Goal: Task Accomplishment & Management: Complete application form

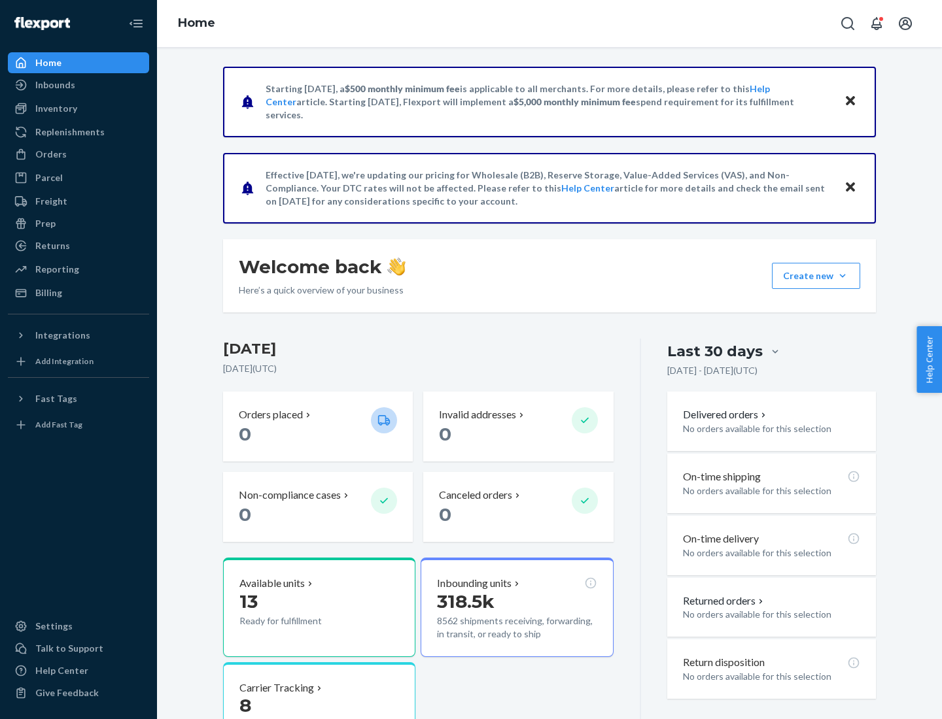
click at [842, 276] on button "Create new Create new inbound Create new order Create new product" at bounding box center [816, 276] width 88 height 26
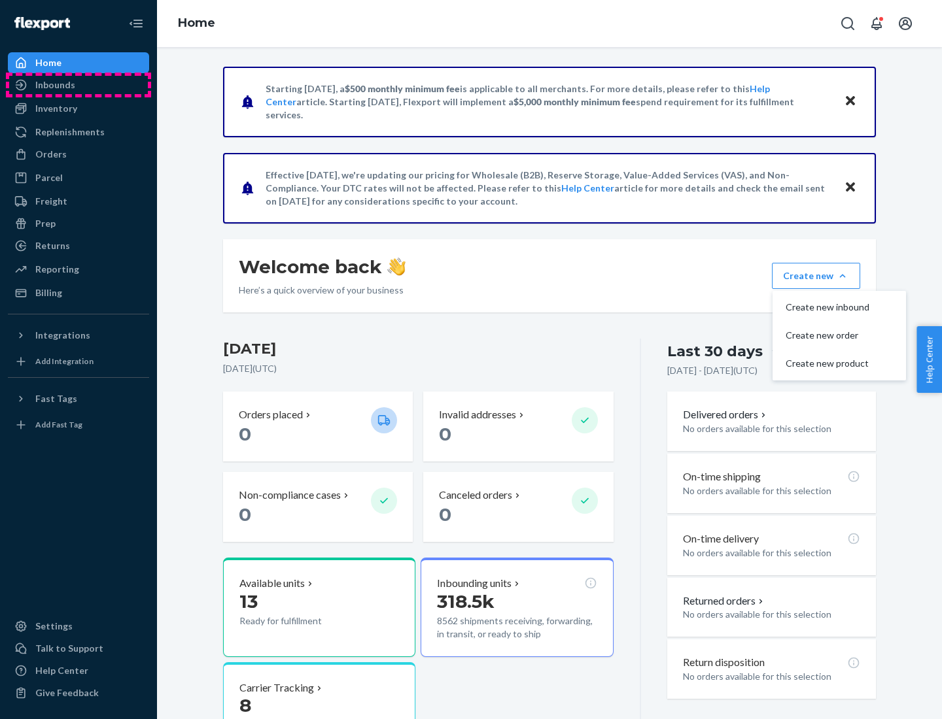
click at [78, 85] on div "Inbounds" at bounding box center [78, 85] width 139 height 18
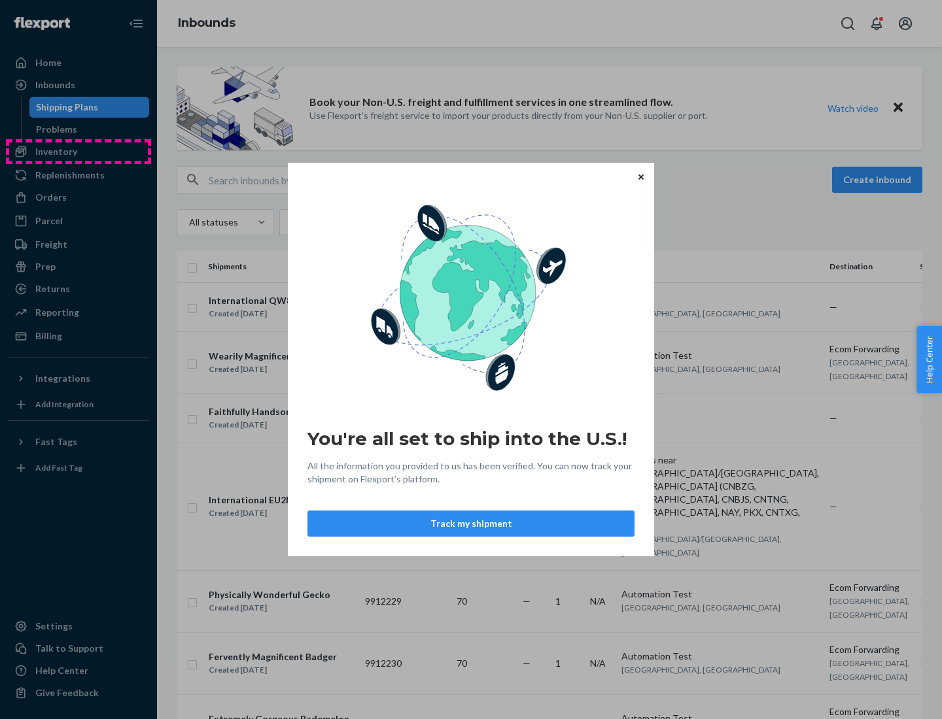
click at [78, 152] on div "You're all set to ship into the U.S.! All the information you provided to us ha…" at bounding box center [471, 359] width 942 height 719
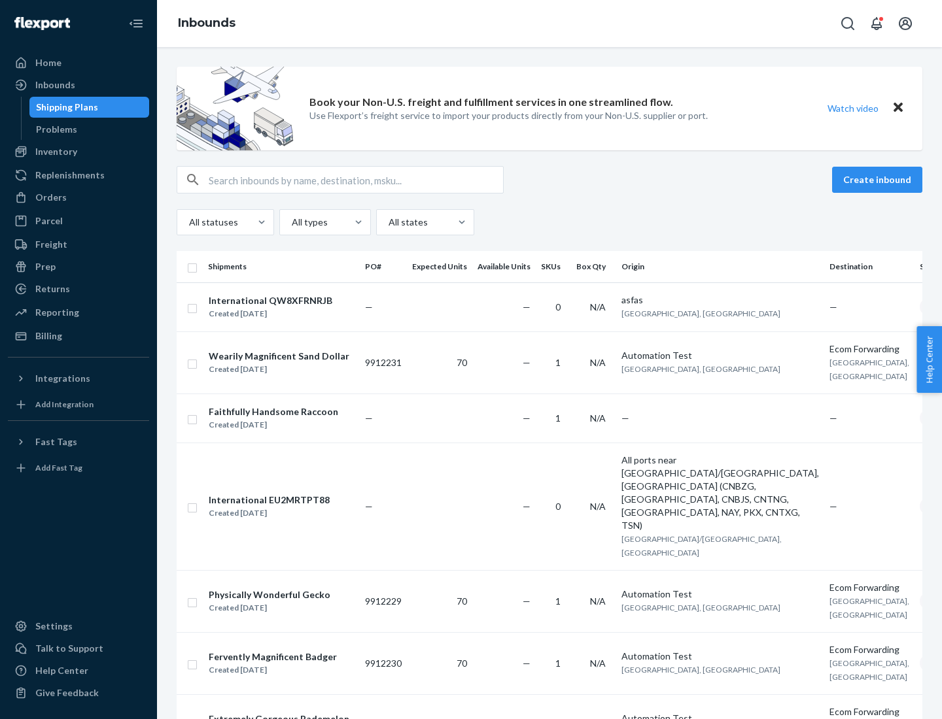
click at [549, 24] on div "Inbounds" at bounding box center [549, 23] width 785 height 47
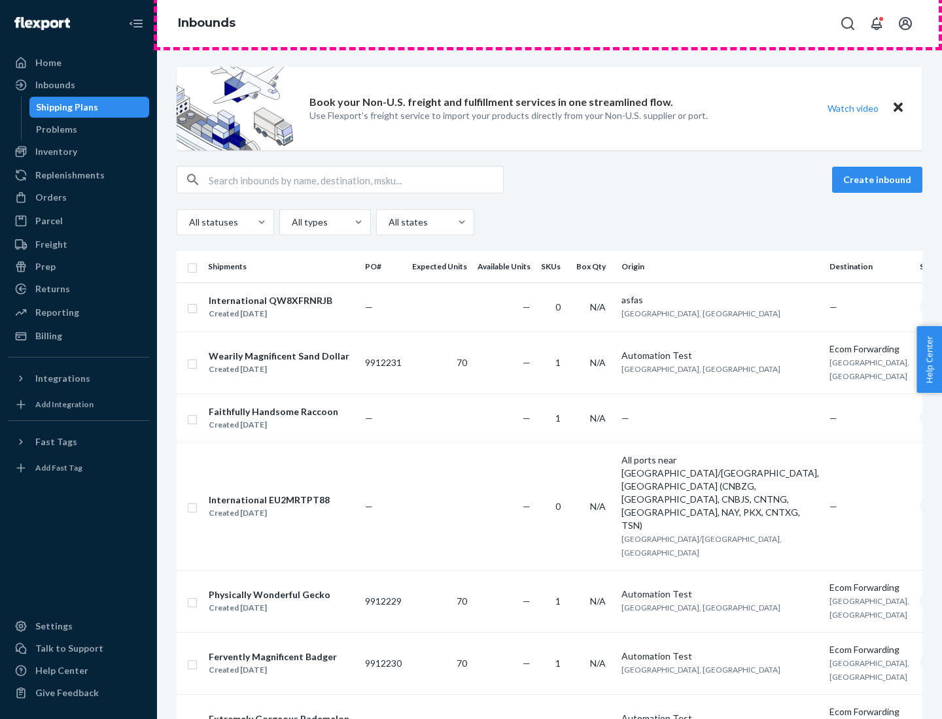
click at [549, 24] on div "Inbounds" at bounding box center [549, 23] width 785 height 47
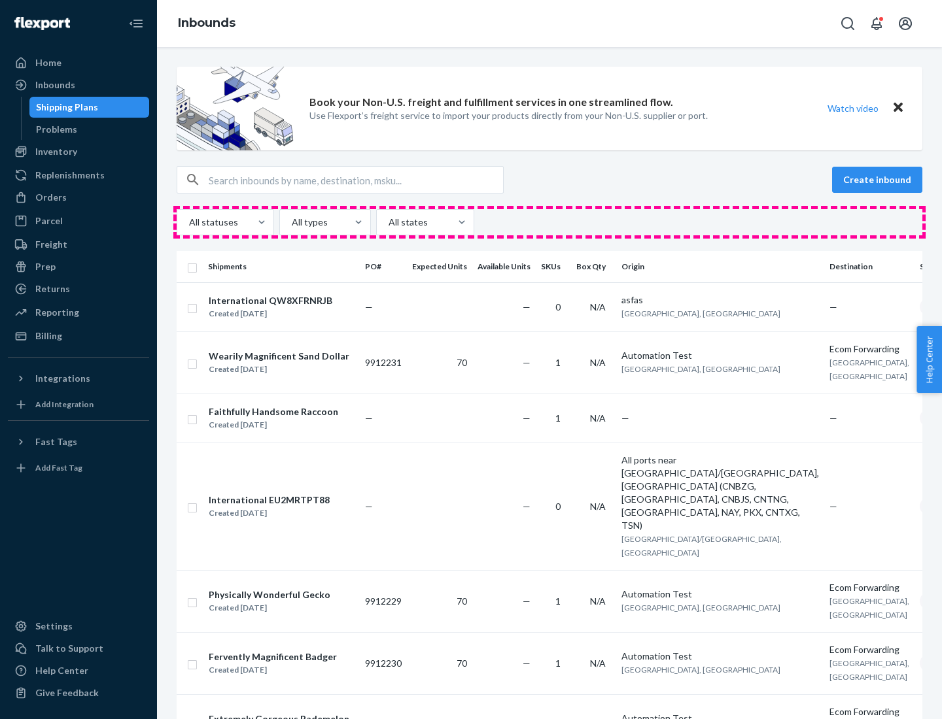
click at [549, 222] on div "All statuses All types All states" at bounding box center [550, 222] width 746 height 26
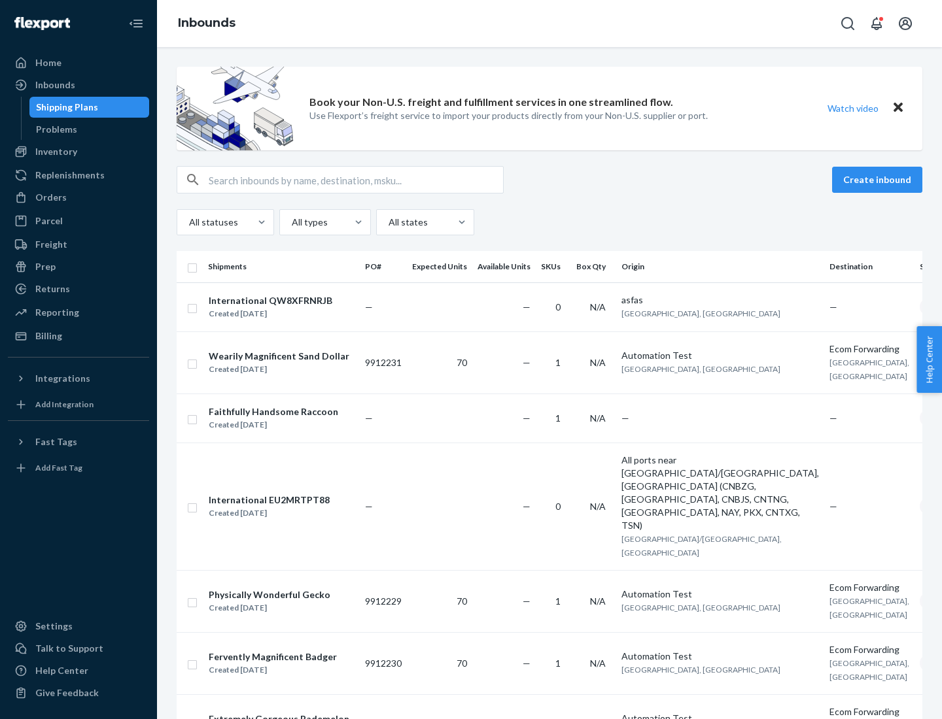
click at [65, 107] on div "Shipping Plans" at bounding box center [67, 107] width 62 height 13
click at [879, 180] on button "Create inbound" at bounding box center [877, 180] width 90 height 26
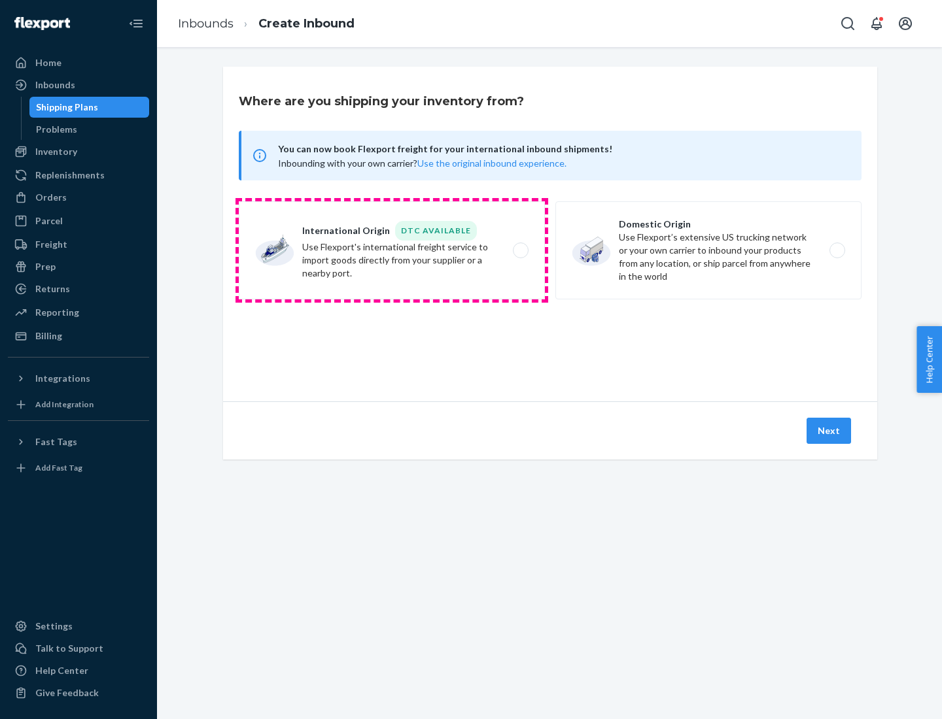
click at [392, 250] on label "International Origin DTC Available Use Flexport's international freight service…" at bounding box center [392, 250] width 306 height 98
click at [520, 250] on input "International Origin DTC Available Use Flexport's international freight service…" at bounding box center [524, 251] width 9 height 9
radio input "true"
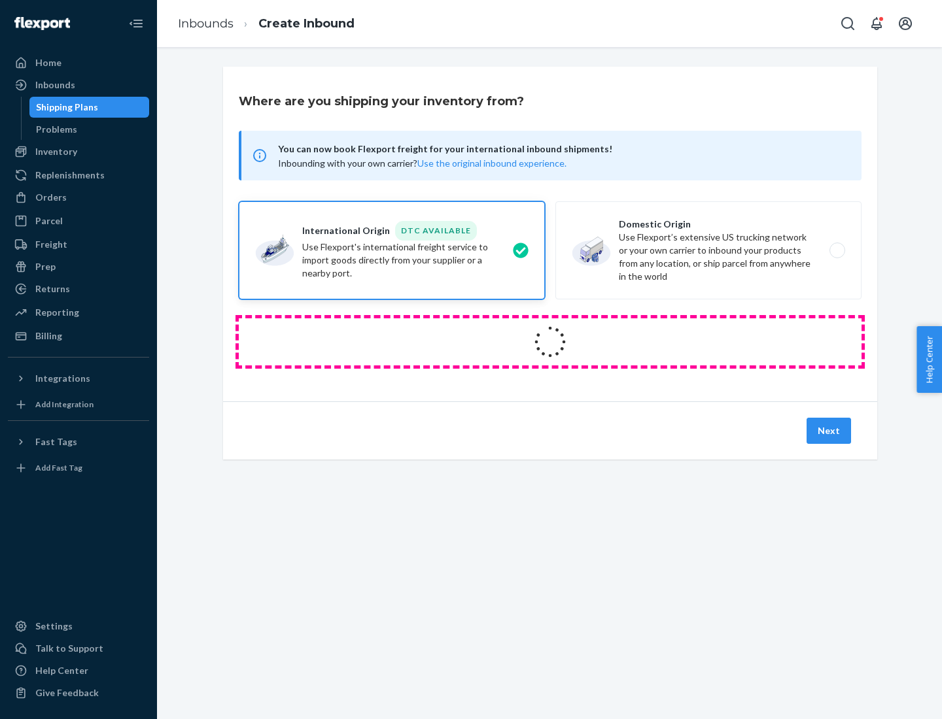
click at [550, 342] on icon at bounding box center [550, 342] width 37 height 37
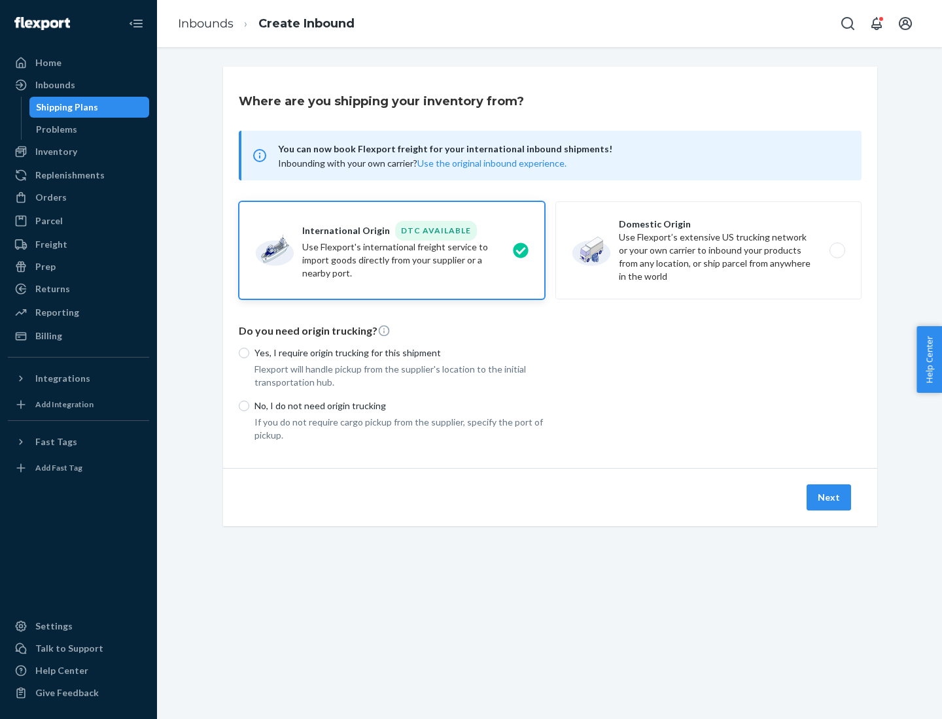
click at [400, 353] on p "Yes, I require origin trucking for this shipment" at bounding box center [399, 353] width 290 height 13
click at [249, 353] on input "Yes, I require origin trucking for this shipment" at bounding box center [244, 353] width 10 height 10
radio input "true"
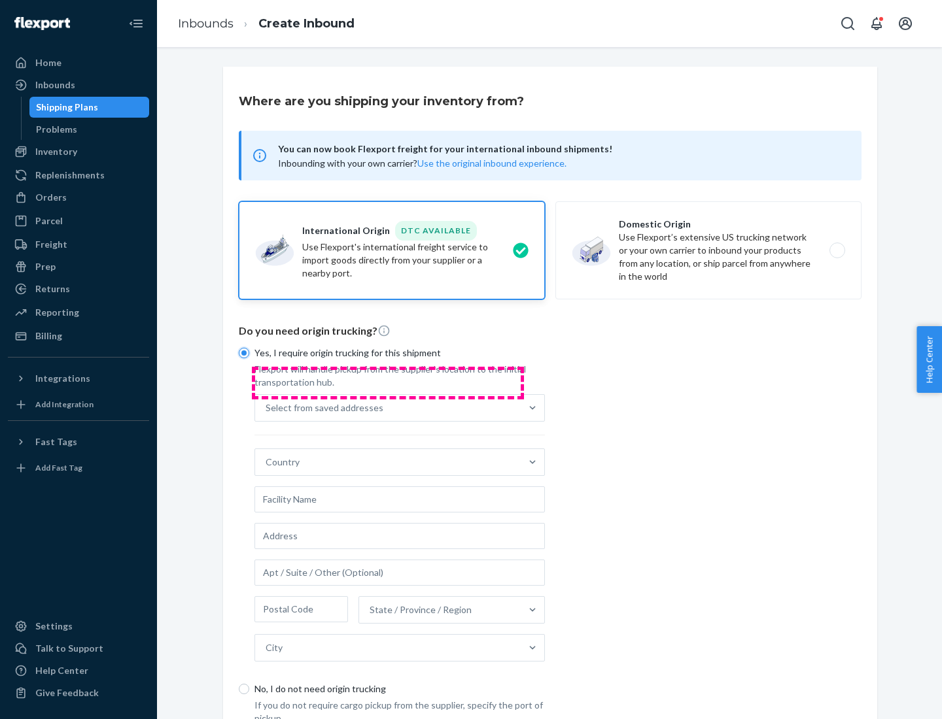
scroll to position [25, 0]
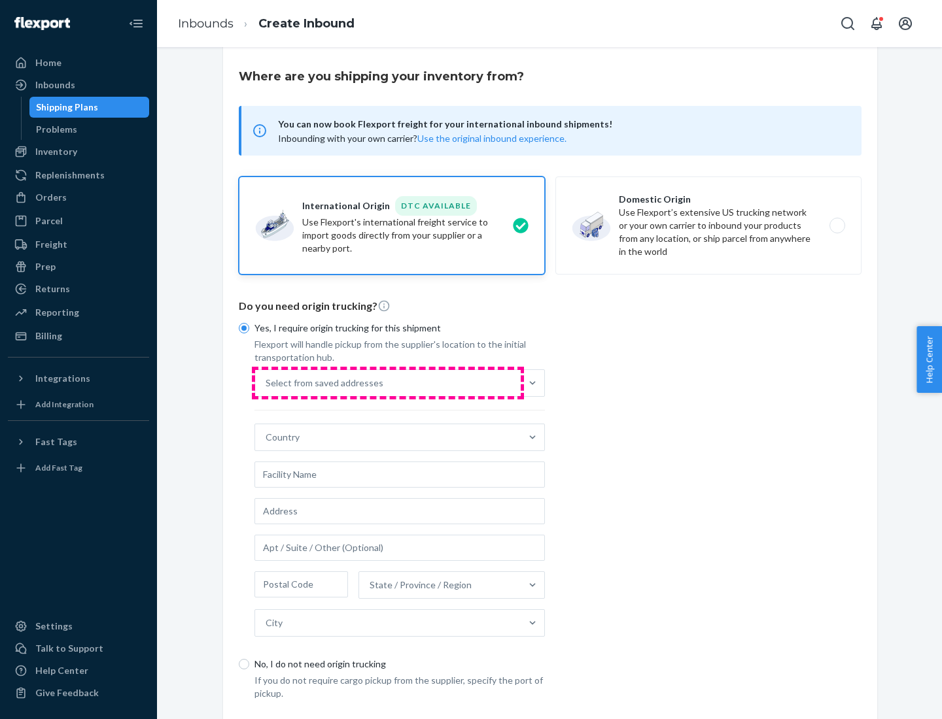
click at [388, 383] on div "Select from saved addresses" at bounding box center [388, 383] width 266 height 26
click at [267, 383] on input "Select from saved addresses" at bounding box center [266, 383] width 1 height 13
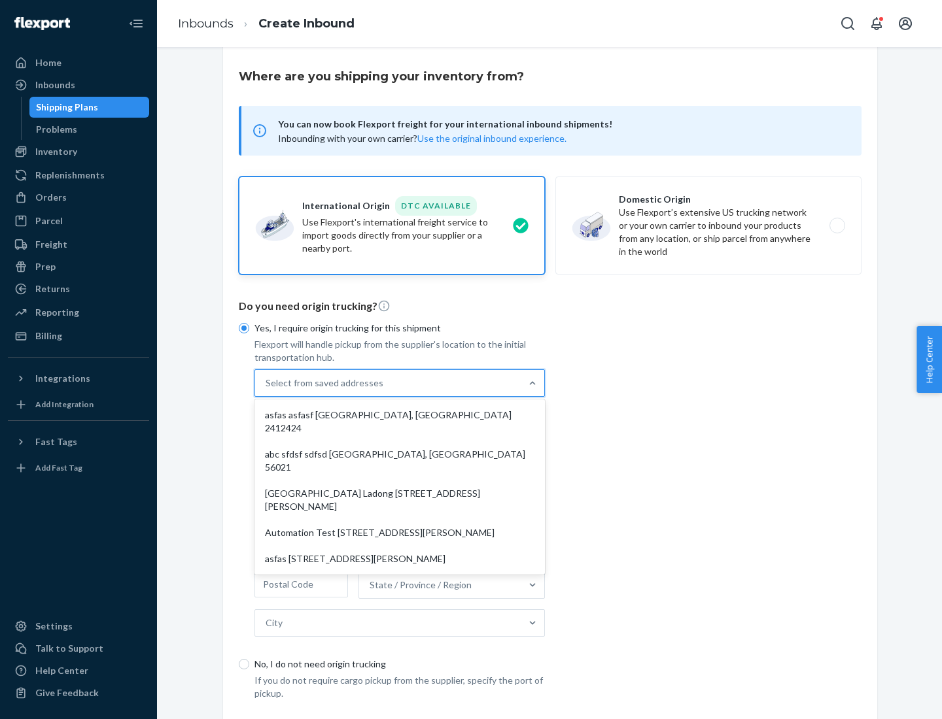
scroll to position [57, 0]
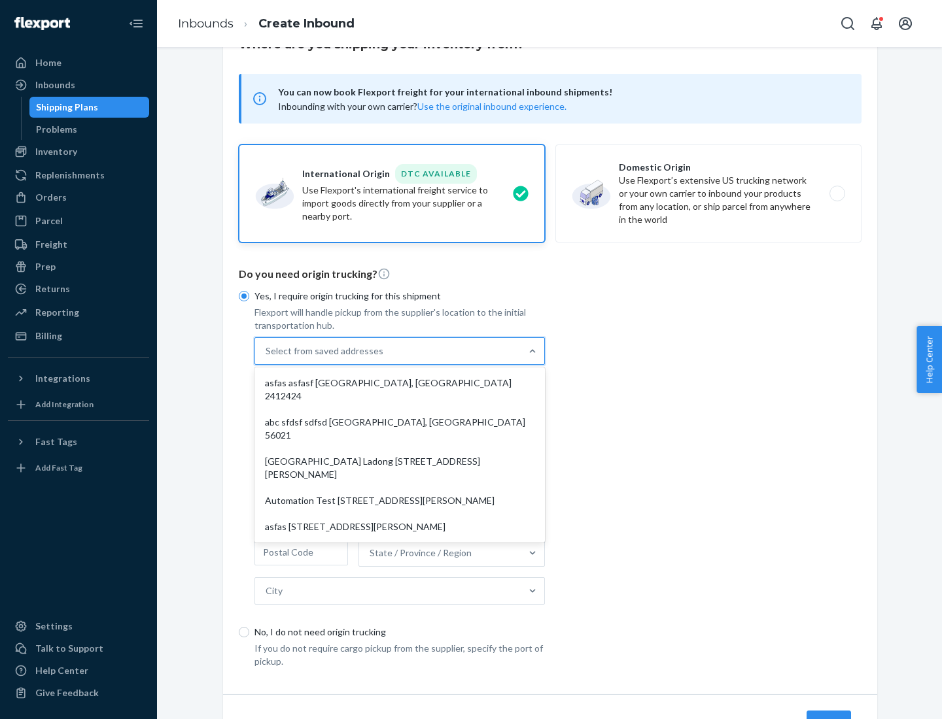
click at [400, 383] on div "asfas asfasf [GEOGRAPHIC_DATA], [GEOGRAPHIC_DATA] 2412424" at bounding box center [399, 389] width 285 height 39
click at [267, 358] on input "option asfas asfasf [GEOGRAPHIC_DATA], [GEOGRAPHIC_DATA] 2412424 focused, 1 of …" at bounding box center [266, 351] width 1 height 13
type input "asfas"
type input "asfasf"
type input "2412424"
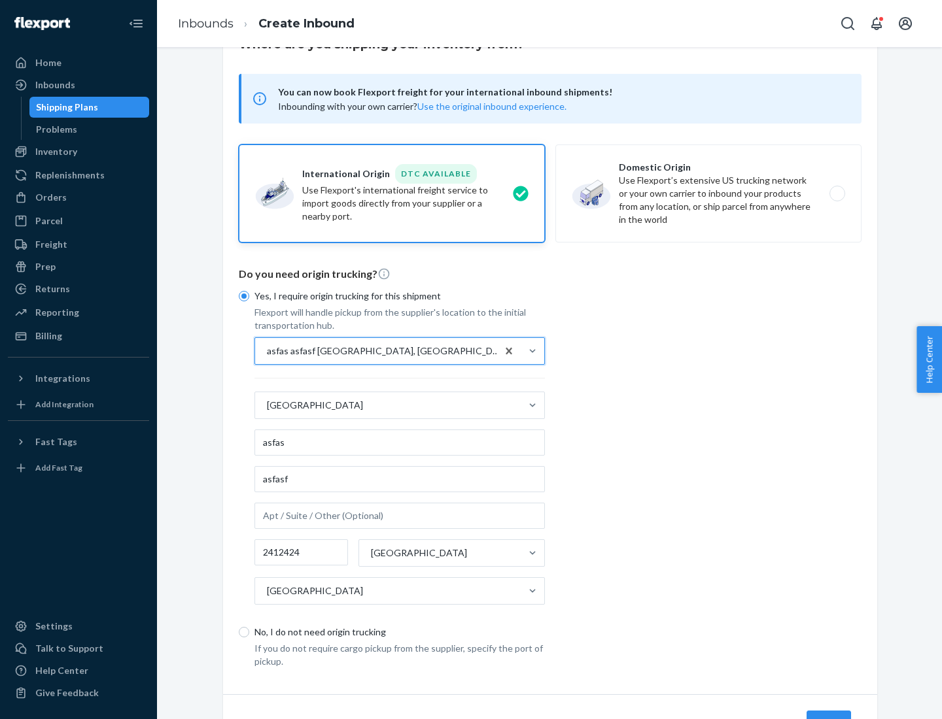
scroll to position [122, 0]
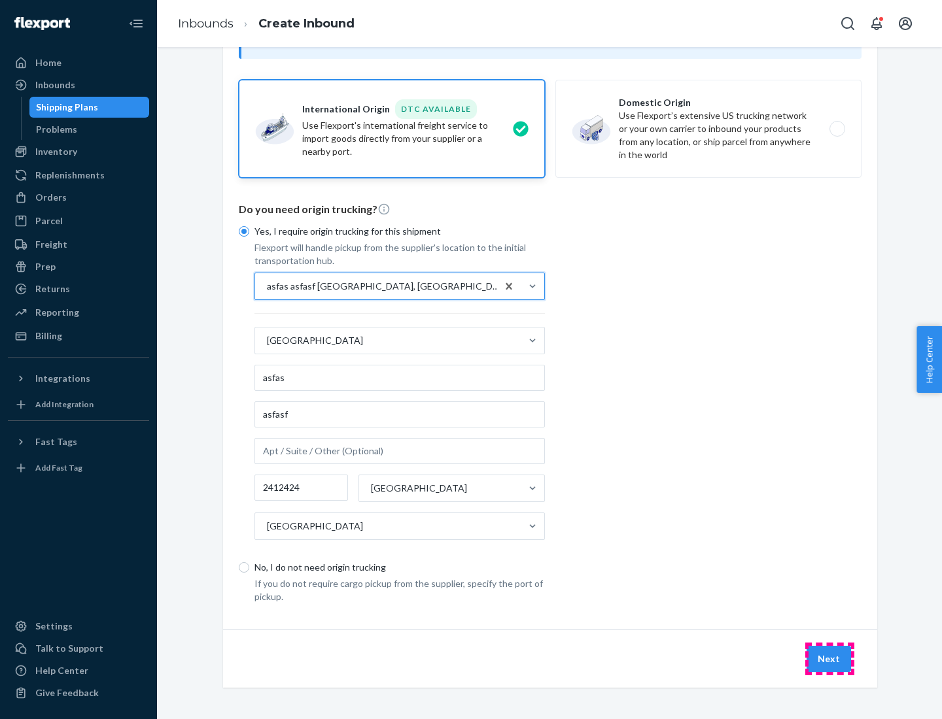
click at [829, 659] on button "Next" at bounding box center [828, 659] width 44 height 26
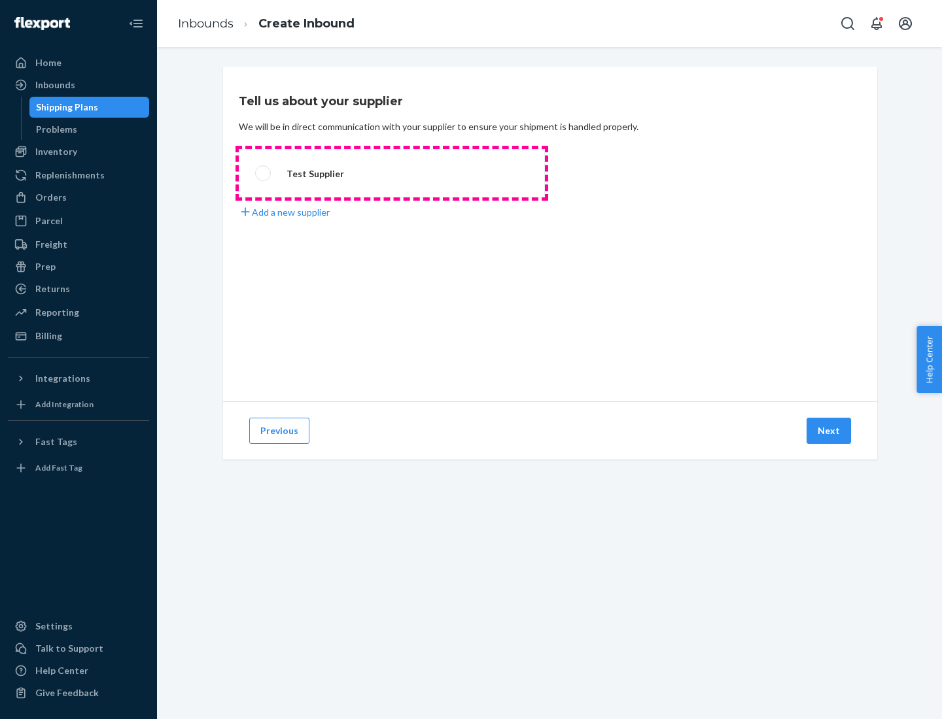
click at [392, 173] on label "Test Supplier" at bounding box center [392, 173] width 306 height 48
click at [264, 173] on input "Test Supplier" at bounding box center [259, 173] width 9 height 9
radio input "true"
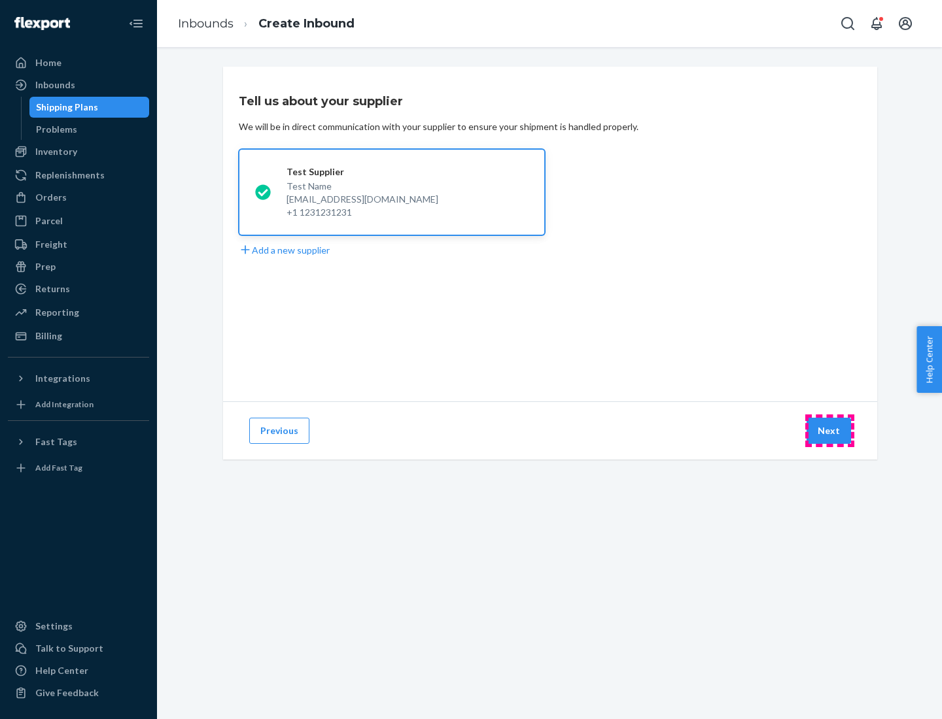
click at [829, 431] on button "Next" at bounding box center [828, 431] width 44 height 26
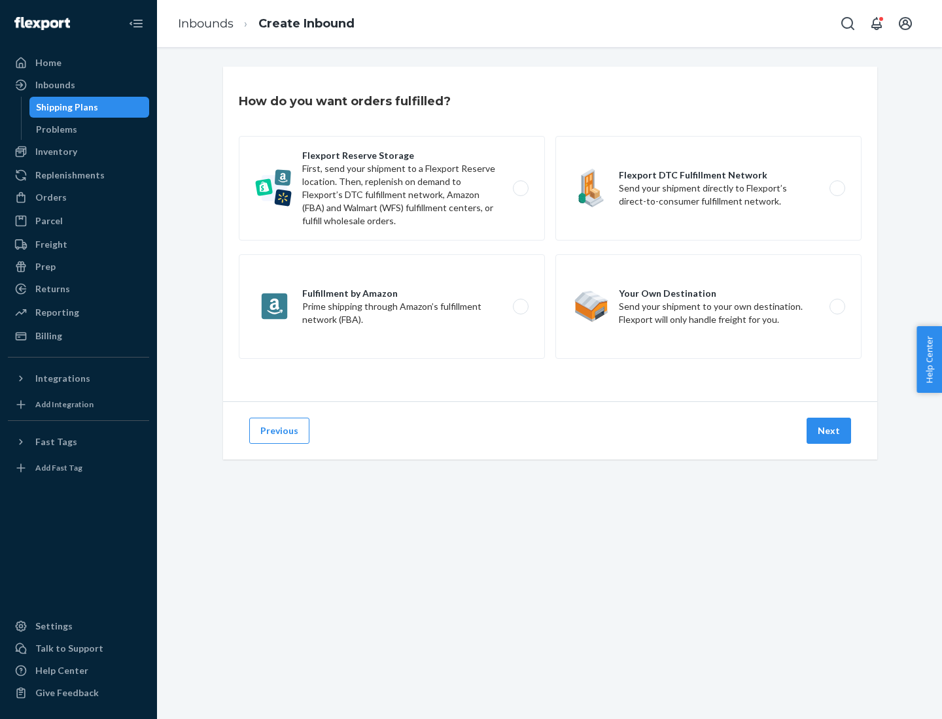
click at [392, 307] on label "Fulfillment by Amazon Prime shipping through Amazon’s fulfillment network (FBA)." at bounding box center [392, 306] width 306 height 105
click at [520, 307] on input "Fulfillment by Amazon Prime shipping through Amazon’s fulfillment network (FBA)." at bounding box center [524, 307] width 9 height 9
radio input "true"
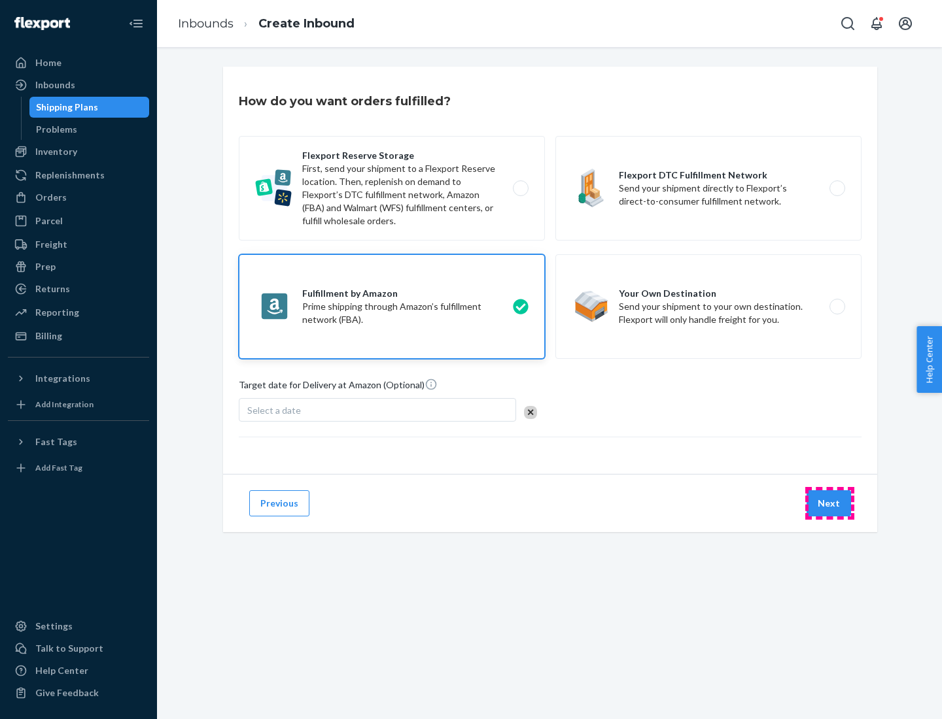
click at [829, 504] on button "Next" at bounding box center [828, 504] width 44 height 26
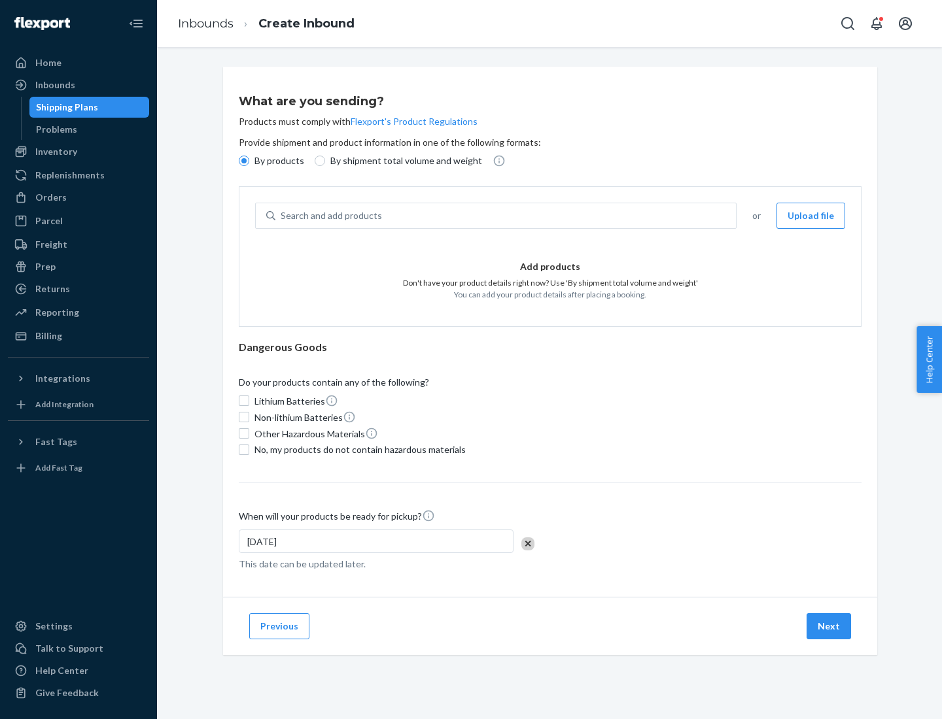
click at [402, 161] on p "By shipment total volume and weight" at bounding box center [406, 160] width 152 height 13
click at [325, 161] on input "By shipment total volume and weight" at bounding box center [320, 161] width 10 height 10
radio input "true"
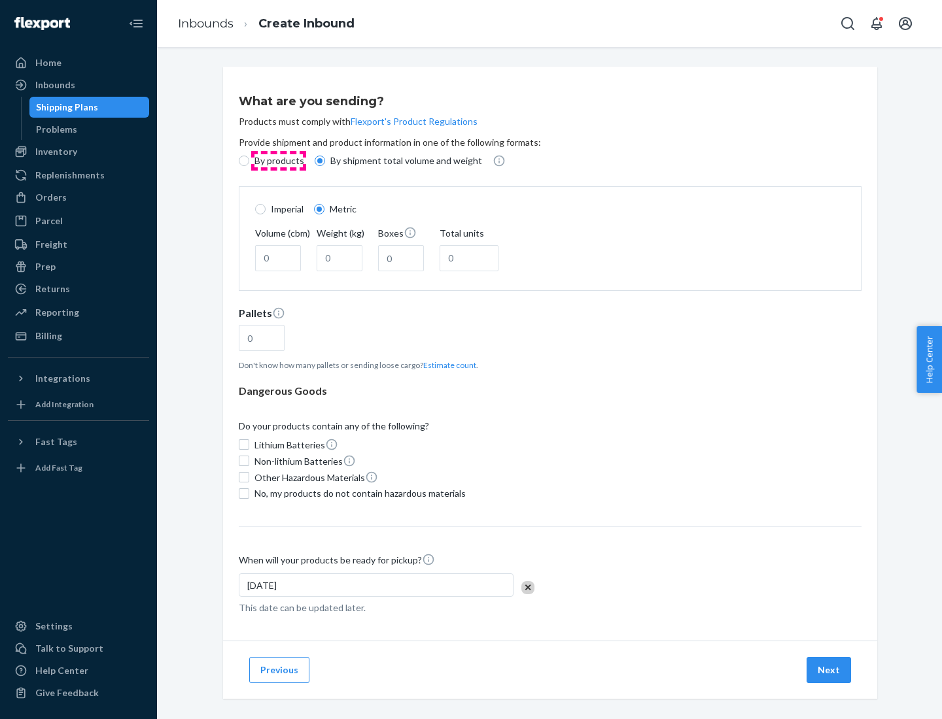
click at [278, 161] on p "By products" at bounding box center [279, 160] width 50 height 13
click at [249, 161] on input "By products" at bounding box center [244, 161] width 10 height 10
radio input "true"
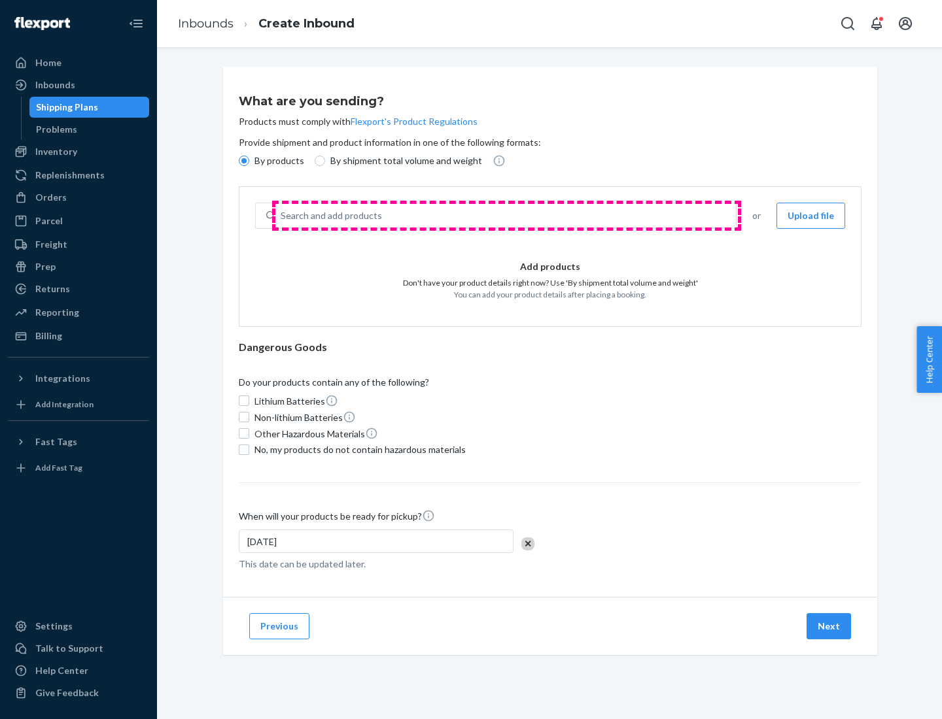
click at [506, 216] on div "Search and add products" at bounding box center [505, 216] width 460 height 24
click at [282, 216] on input "Search and add products" at bounding box center [281, 215] width 1 height 13
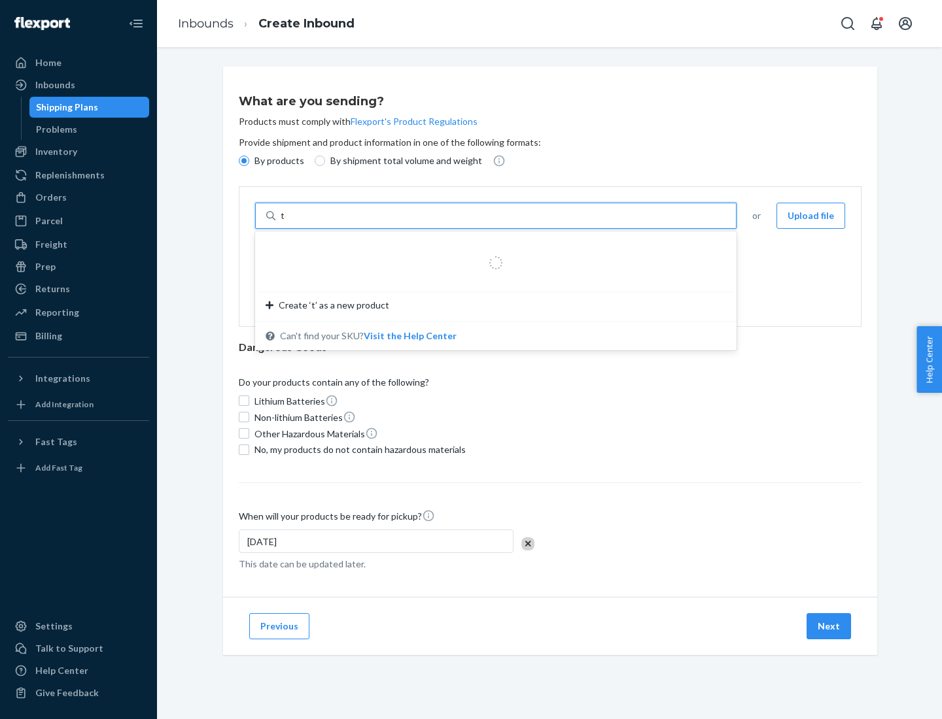
type input "test"
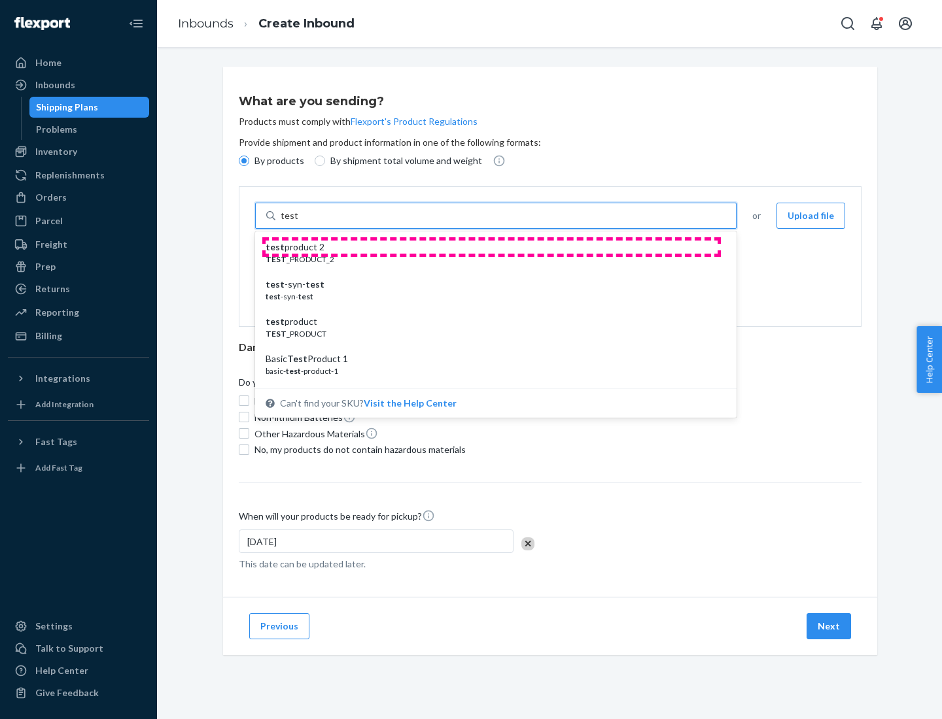
click at [491, 247] on div "test product 2" at bounding box center [491, 247] width 450 height 13
click at [298, 222] on input "test" at bounding box center [289, 215] width 17 height 13
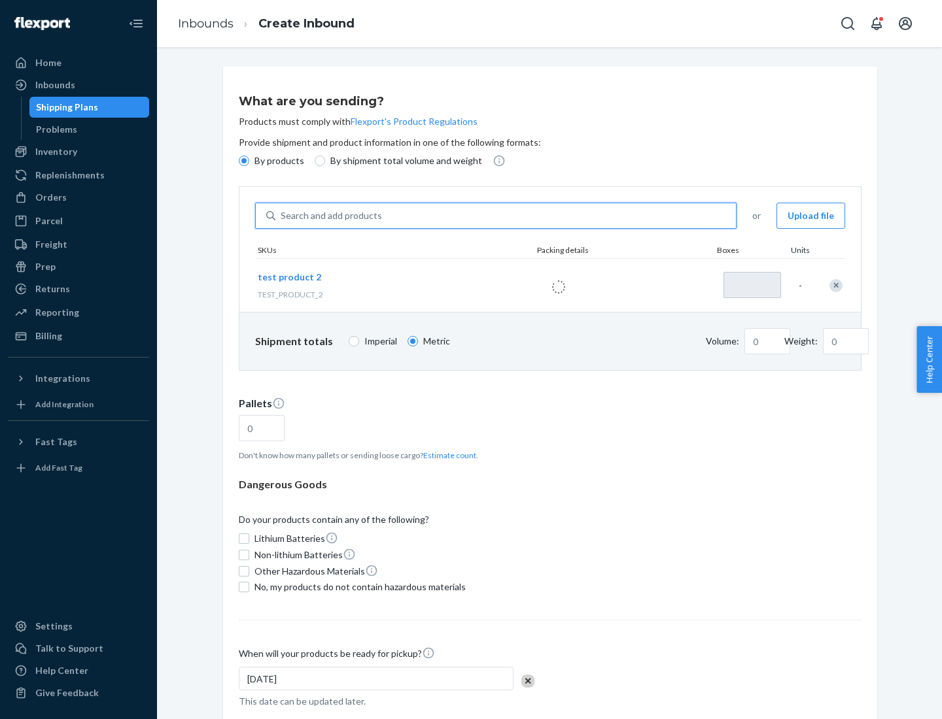
type input "1"
type input "0.02"
type input "22.23"
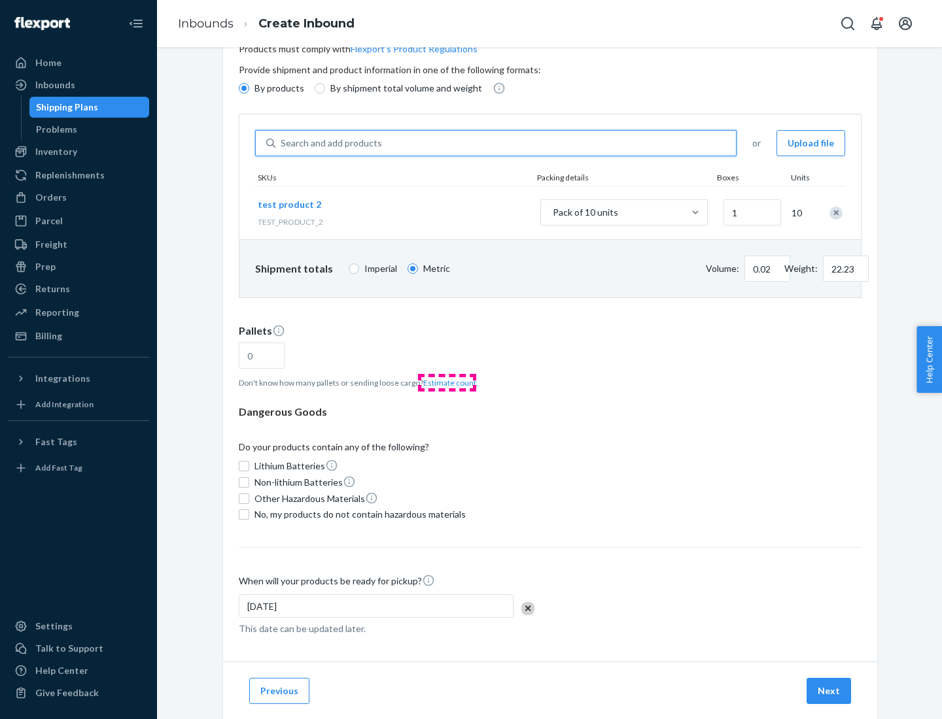
click at [447, 383] on button "Estimate count" at bounding box center [449, 382] width 53 height 11
type input "1"
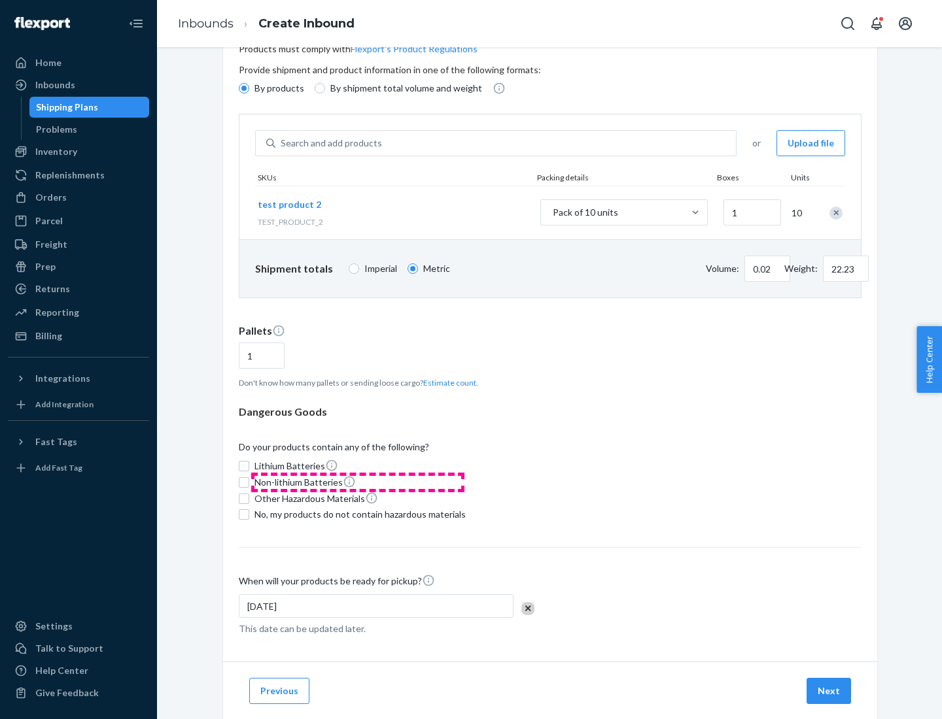
scroll to position [105, 0]
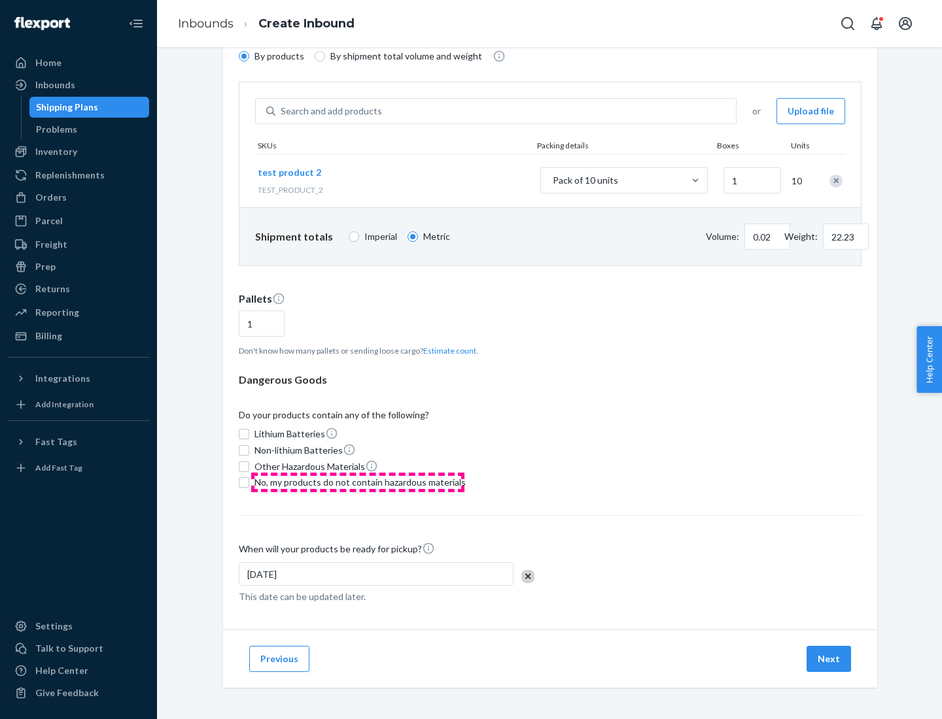
click at [358, 483] on span "No, my products do not contain hazardous materials" at bounding box center [359, 482] width 211 height 13
click at [249, 483] on input "No, my products do not contain hazardous materials" at bounding box center [244, 482] width 10 height 10
checkbox input "true"
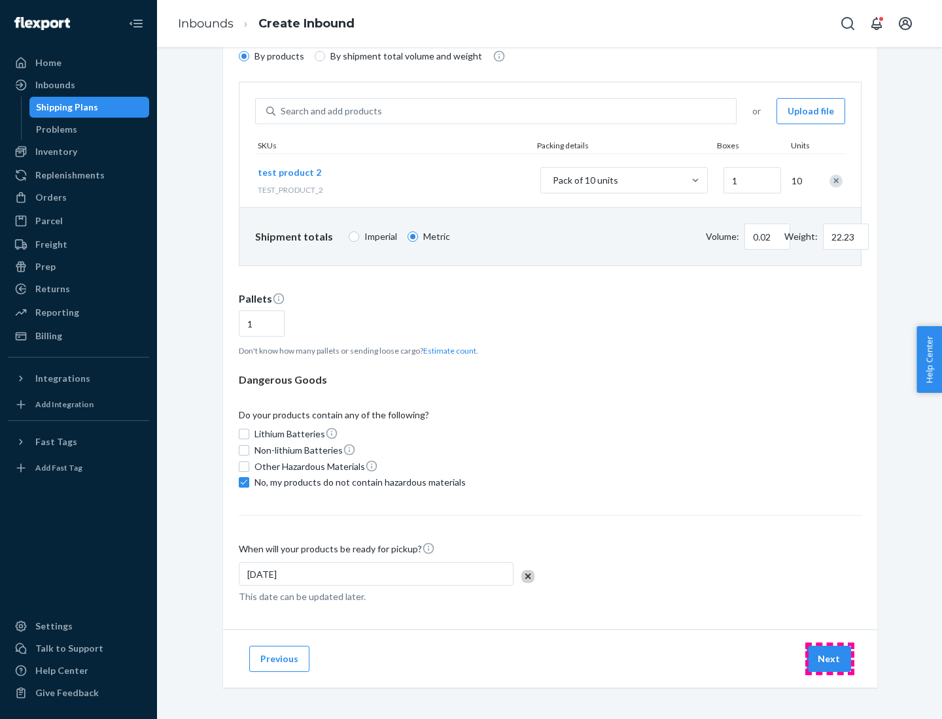
click at [829, 659] on button "Next" at bounding box center [828, 659] width 44 height 26
